Goal: Transaction & Acquisition: Purchase product/service

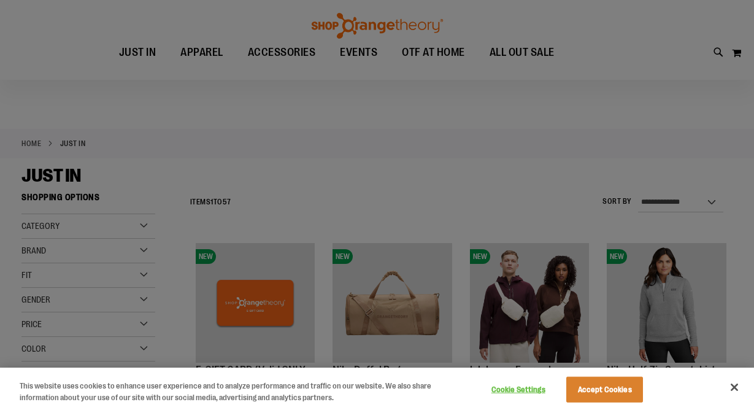
scroll to position [106, 0]
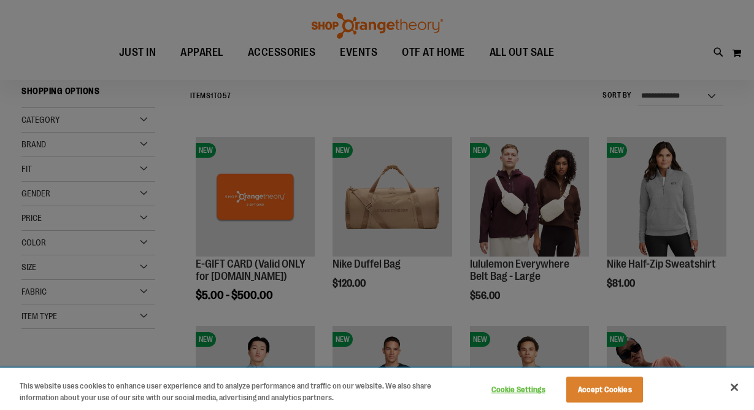
drag, startPoint x: 732, startPoint y: 388, endPoint x: 714, endPoint y: 389, distance: 18.4
click at [732, 387] on button "Close" at bounding box center [733, 386] width 27 height 27
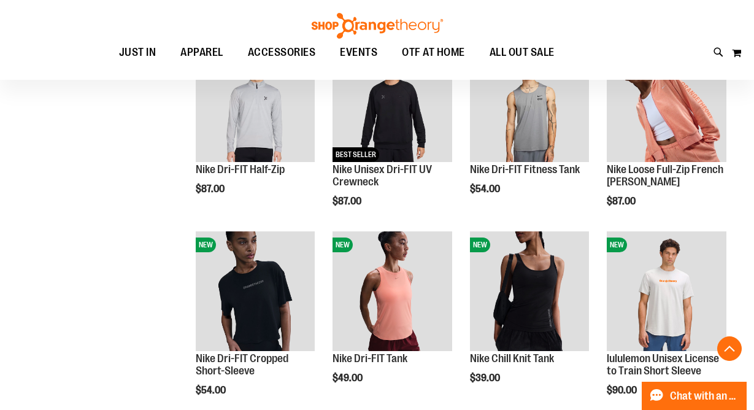
scroll to position [505, 0]
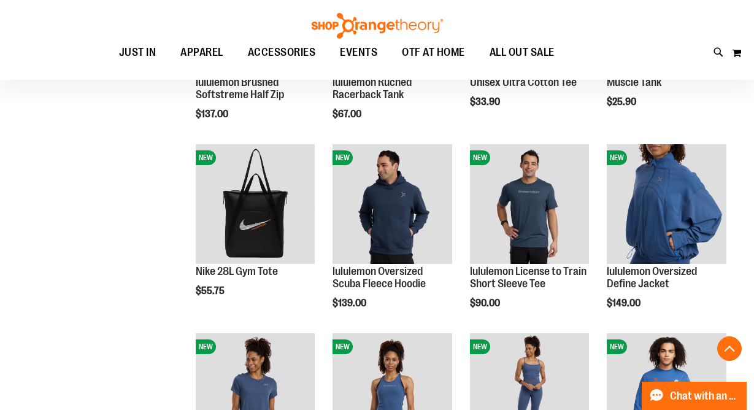
scroll to position [941, 0]
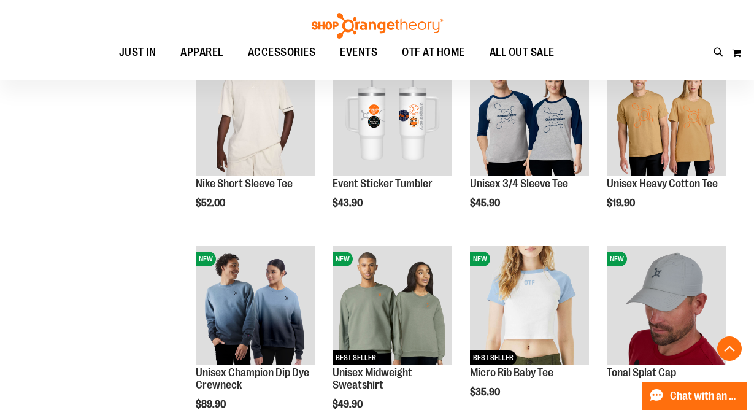
scroll to position [1573, 0]
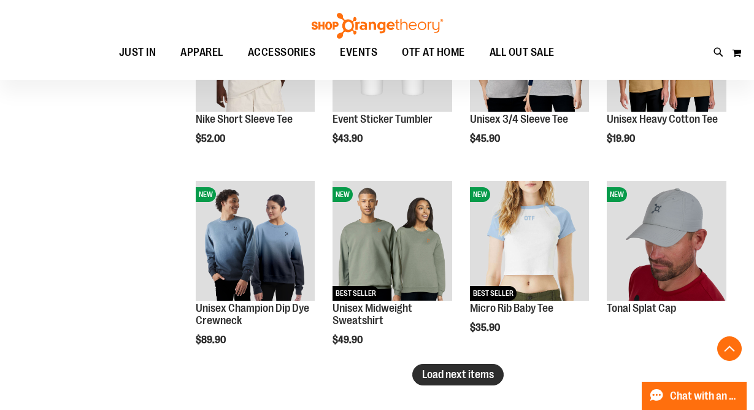
click at [475, 375] on span "Load next items" at bounding box center [458, 374] width 72 height 12
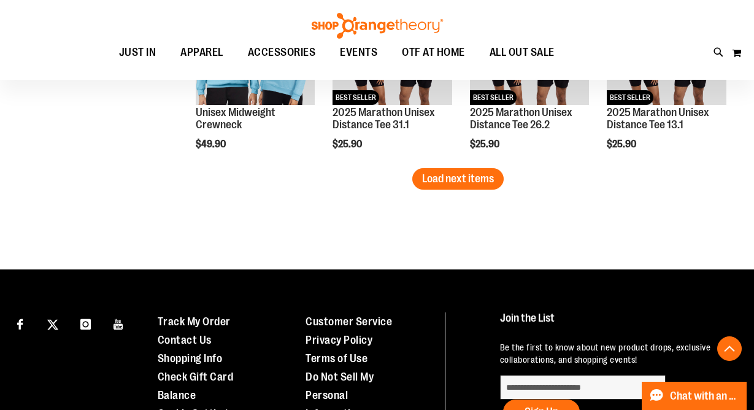
scroll to position [2210, 0]
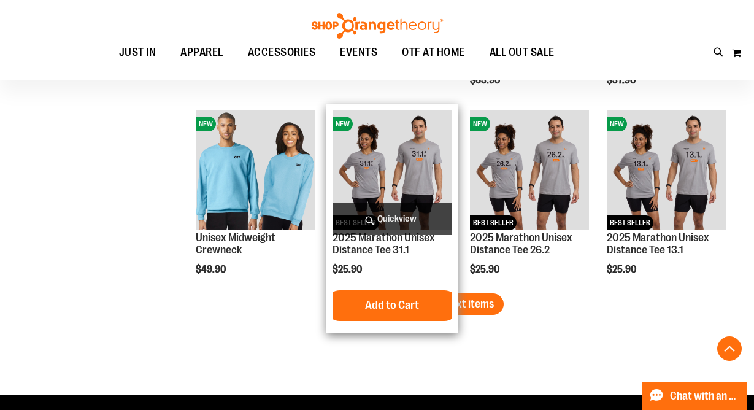
click at [404, 156] on img "product" at bounding box center [392, 170] width 120 height 120
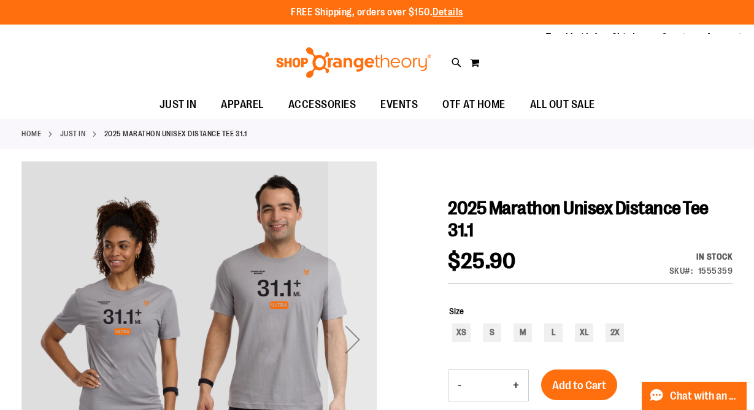
scroll to position [193, 0]
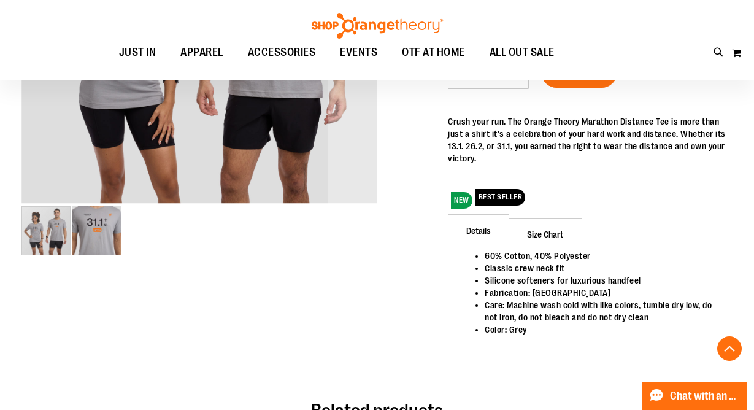
click at [101, 220] on img "image 2 of 2" at bounding box center [96, 230] width 49 height 49
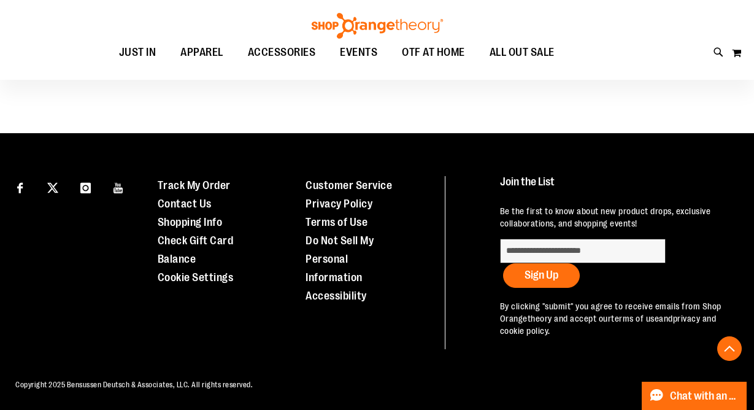
scroll to position [378, 0]
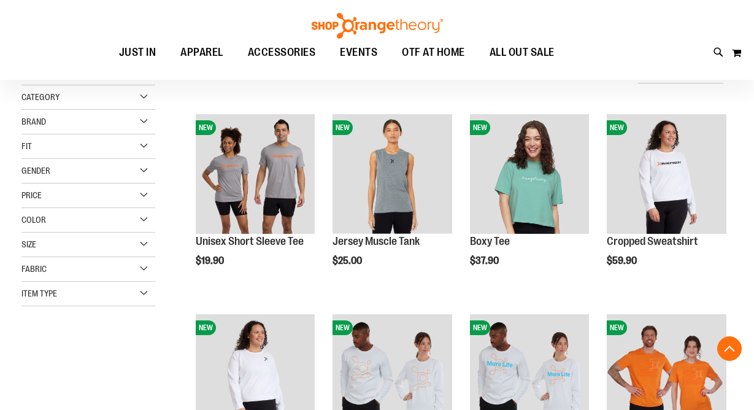
scroll to position [602, 0]
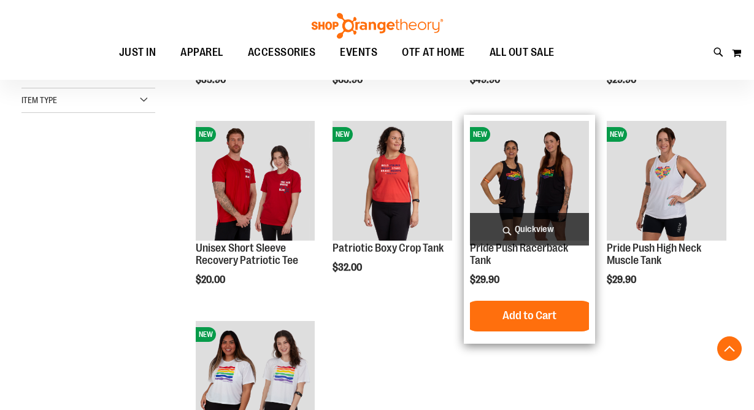
scroll to position [191, 0]
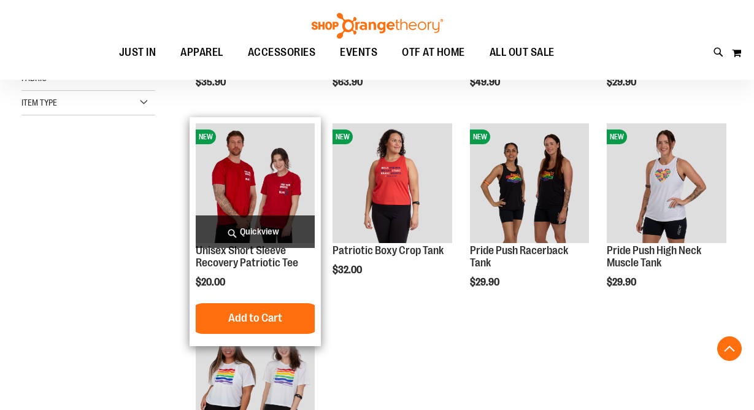
click at [287, 181] on img "product" at bounding box center [256, 183] width 120 height 120
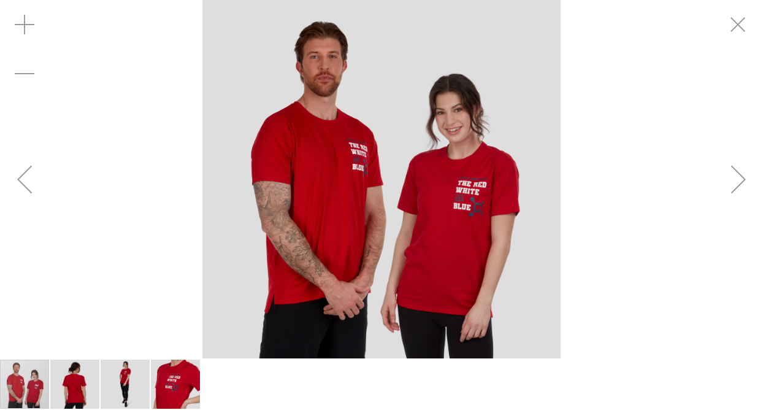
click at [167, 387] on img "image 4 of 4" at bounding box center [175, 383] width 49 height 49
